Goal: Check status: Check status

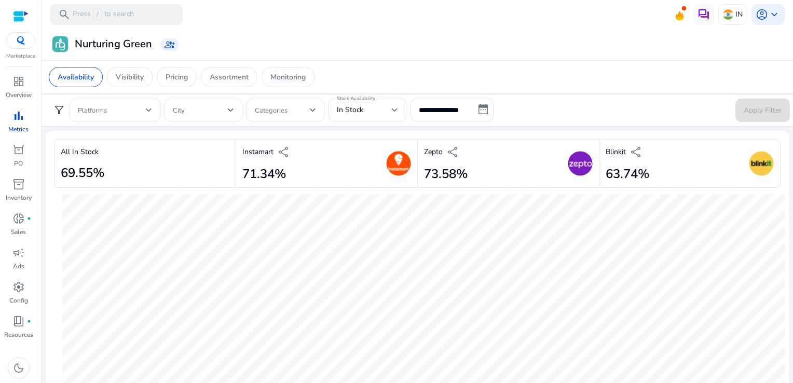
scroll to position [594, 0]
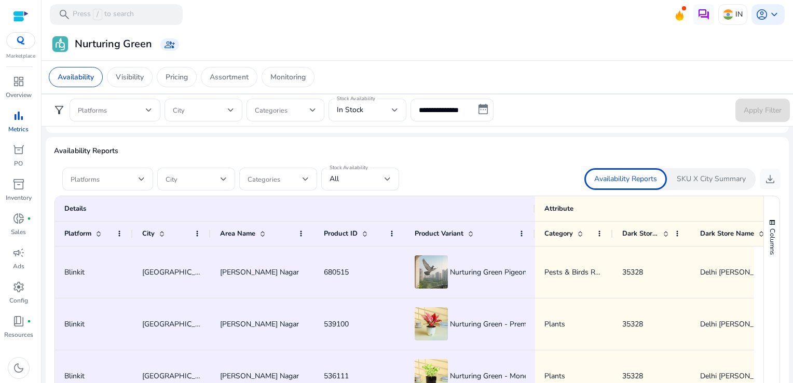
click at [377, 102] on div "In Stock" at bounding box center [367, 110] width 61 height 23
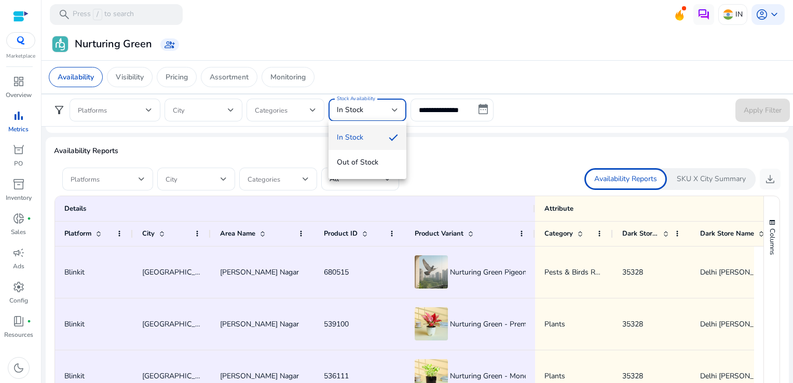
click at [431, 117] on div at bounding box center [396, 191] width 793 height 383
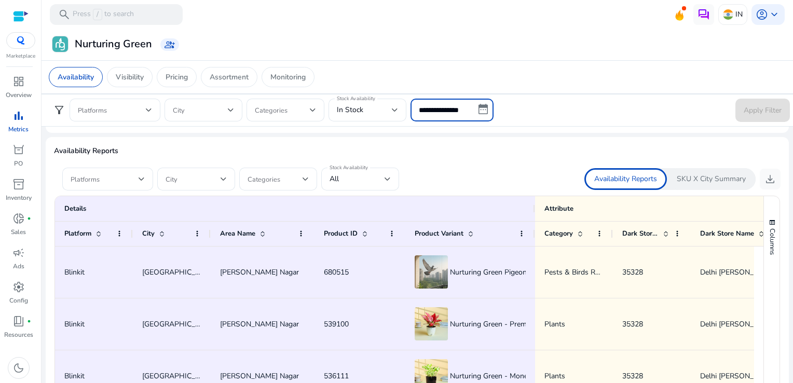
click at [459, 112] on input "**********" at bounding box center [452, 110] width 83 height 23
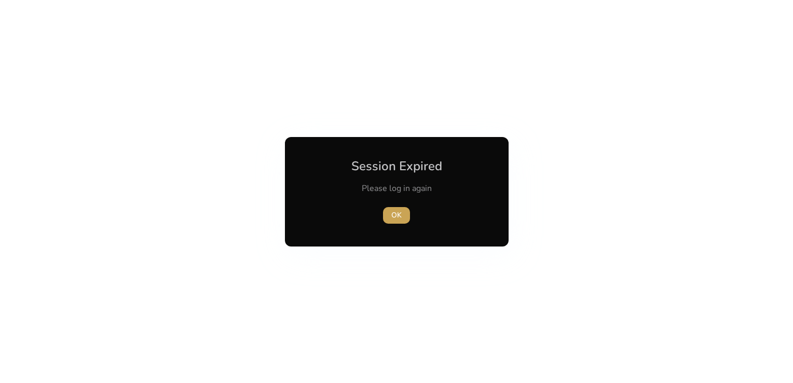
click at [399, 217] on span "OK" at bounding box center [396, 215] width 10 height 11
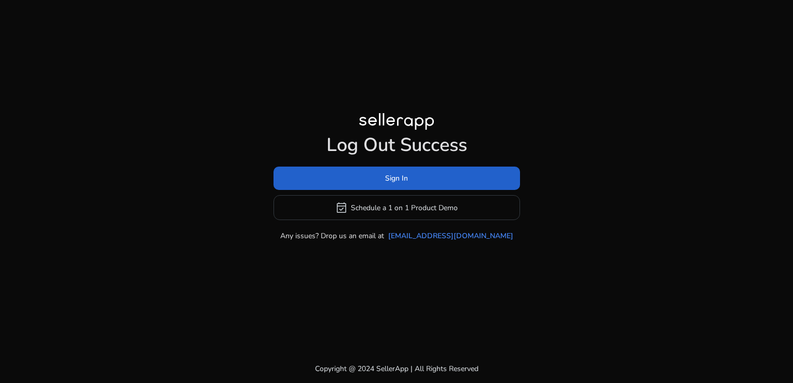
click at [341, 188] on span at bounding box center [397, 178] width 247 height 25
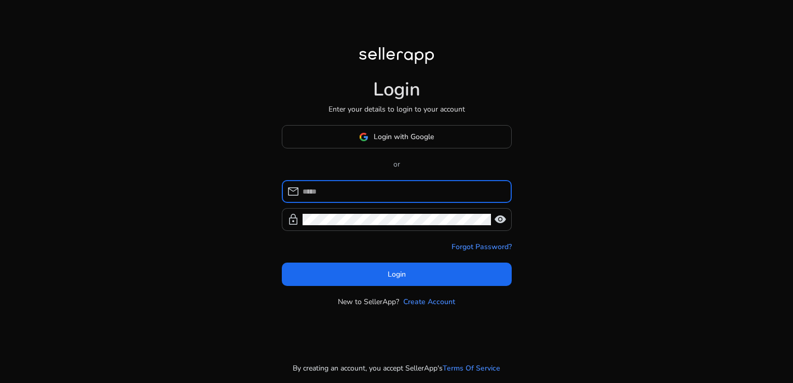
type input "**********"
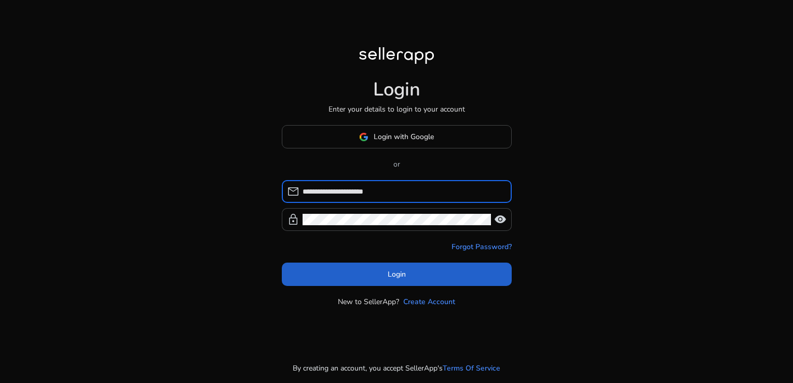
click at [386, 265] on span at bounding box center [397, 274] width 230 height 25
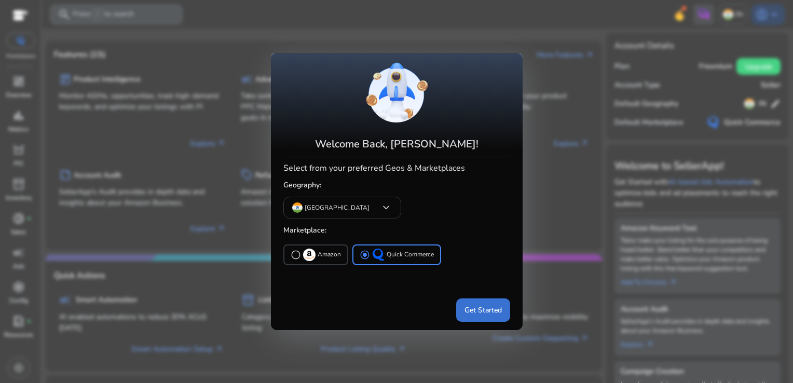
click at [492, 301] on span at bounding box center [483, 309] width 54 height 25
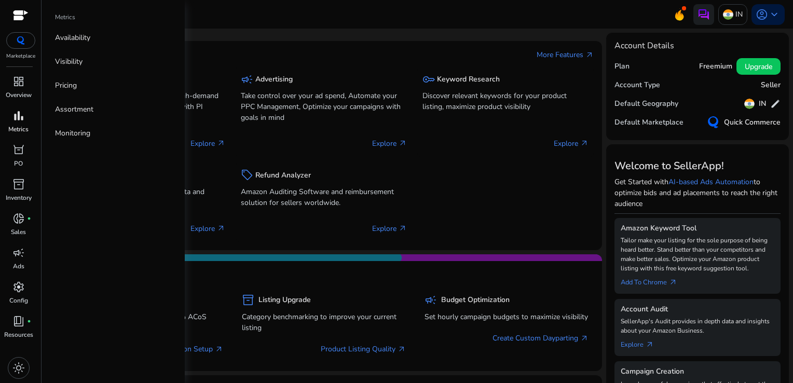
click at [27, 121] on div "bar_chart" at bounding box center [18, 115] width 29 height 17
select select "*"
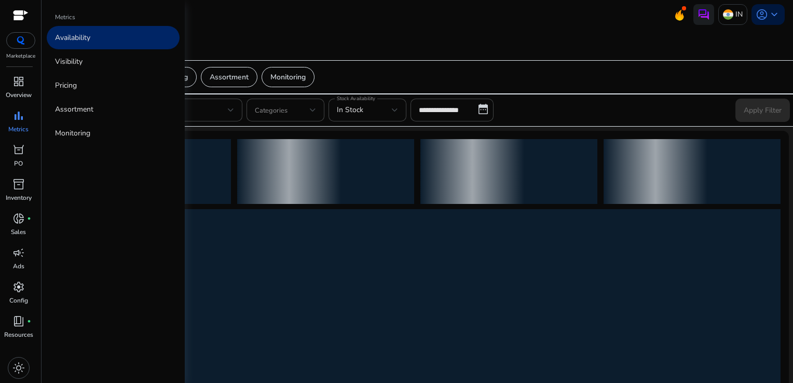
click at [102, 39] on link "Availability" at bounding box center [113, 37] width 133 height 23
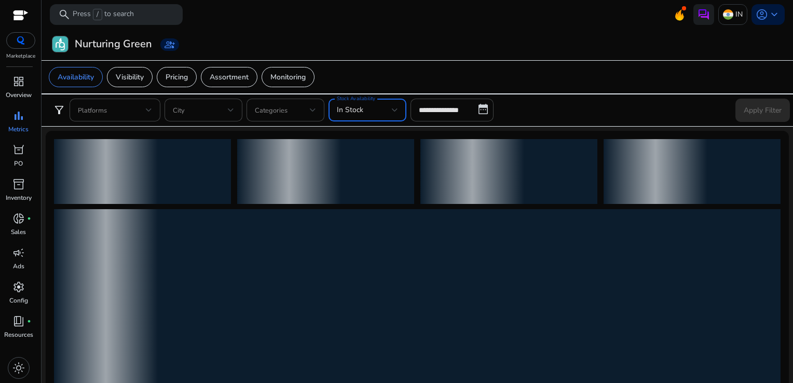
click at [376, 113] on div "In Stock" at bounding box center [364, 109] width 55 height 11
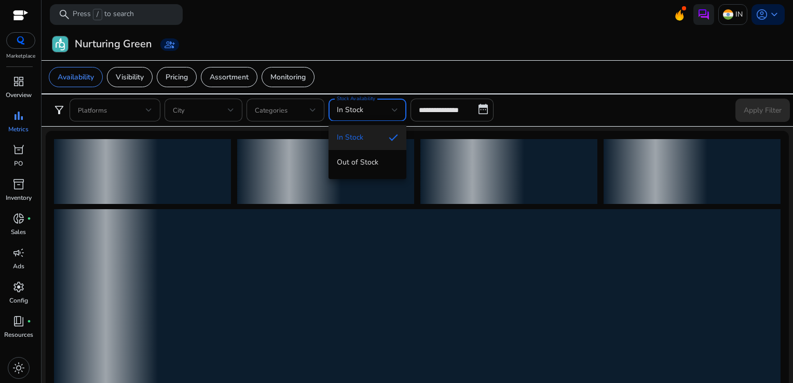
click at [424, 115] on div at bounding box center [396, 191] width 793 height 383
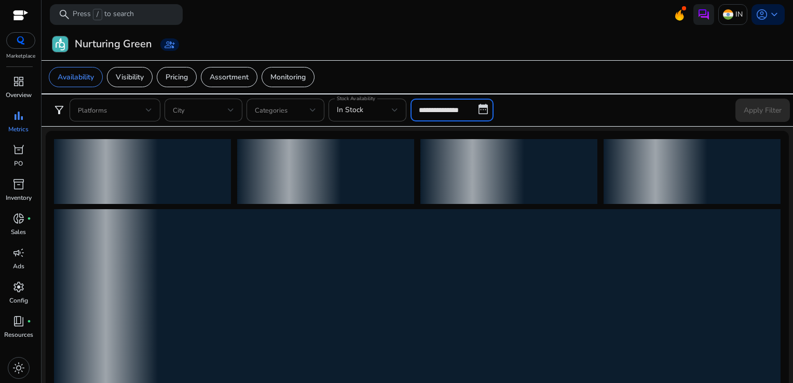
click at [469, 117] on input "**********" at bounding box center [452, 110] width 83 height 23
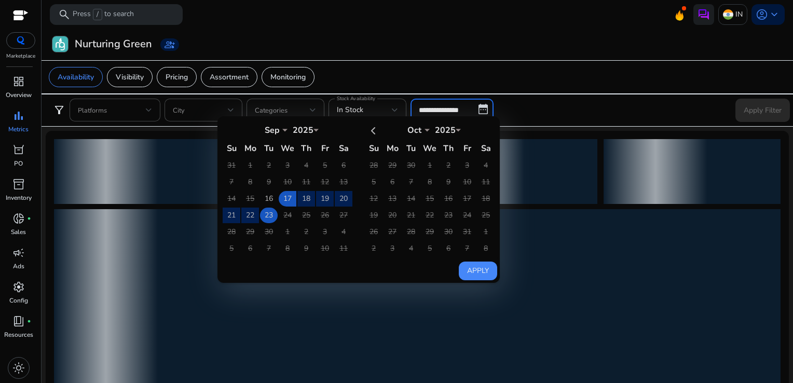
click at [270, 215] on td "23" at bounding box center [269, 216] width 18 height 16
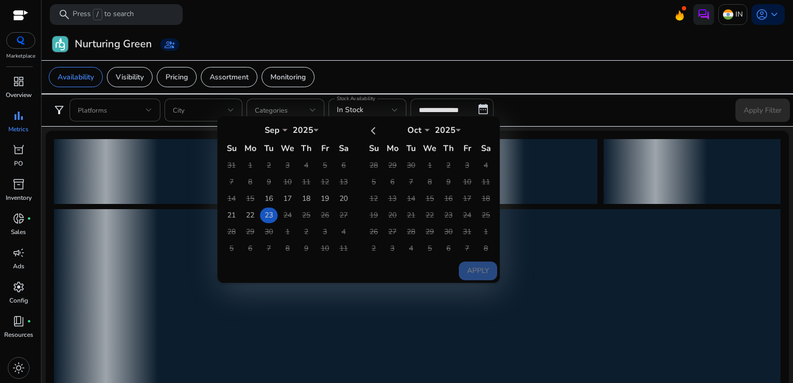
click at [270, 215] on td "23" at bounding box center [269, 216] width 18 height 16
click at [487, 270] on button "Apply" at bounding box center [478, 271] width 38 height 19
type input "**********"
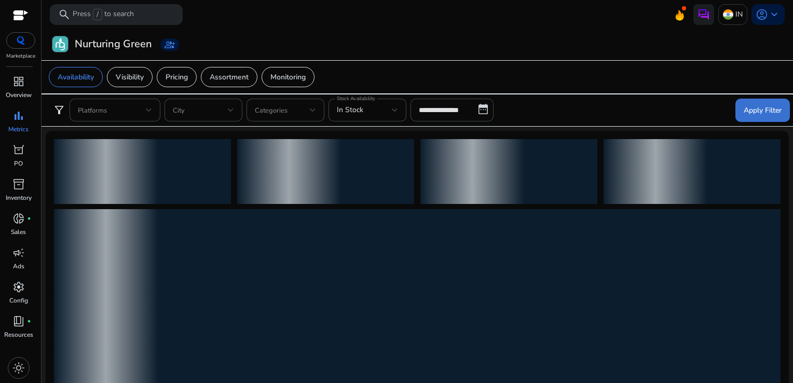
click at [744, 105] on span "Apply Filter" at bounding box center [763, 110] width 38 height 11
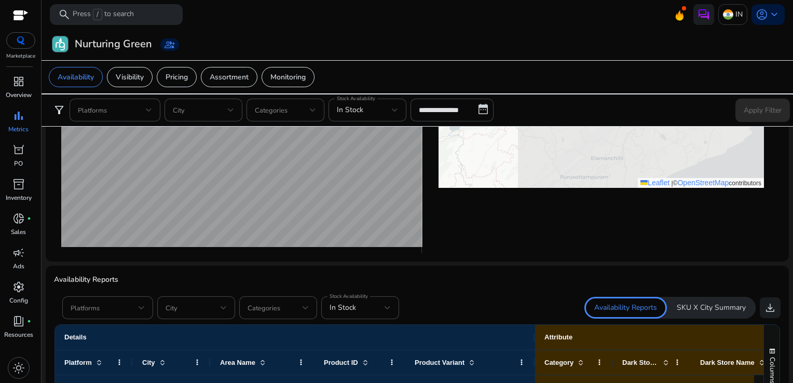
scroll to position [552, 0]
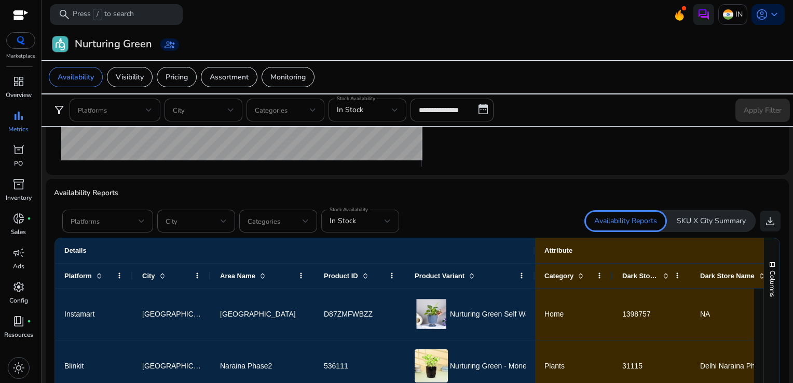
click at [361, 229] on div "In Stock" at bounding box center [360, 221] width 61 height 23
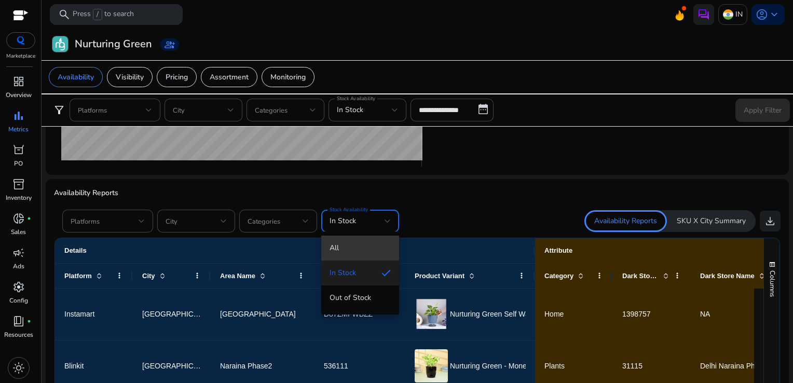
click at [348, 238] on mat-option "All" at bounding box center [360, 248] width 78 height 25
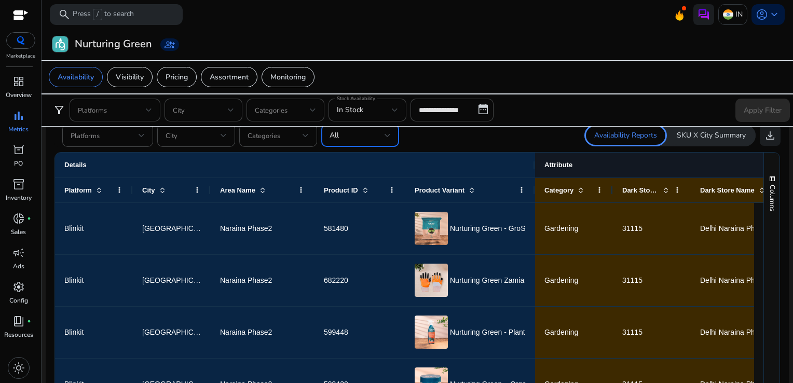
scroll to position [610, 0]
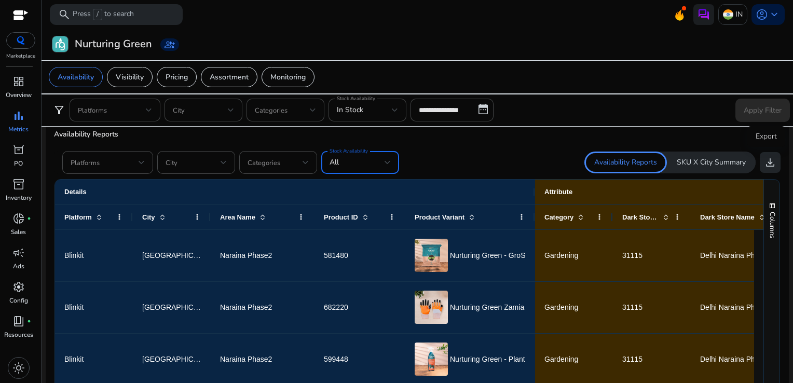
click at [764, 163] on span "download" at bounding box center [770, 162] width 12 height 12
